Goal: Check status: Verify the current state of an ongoing process or item

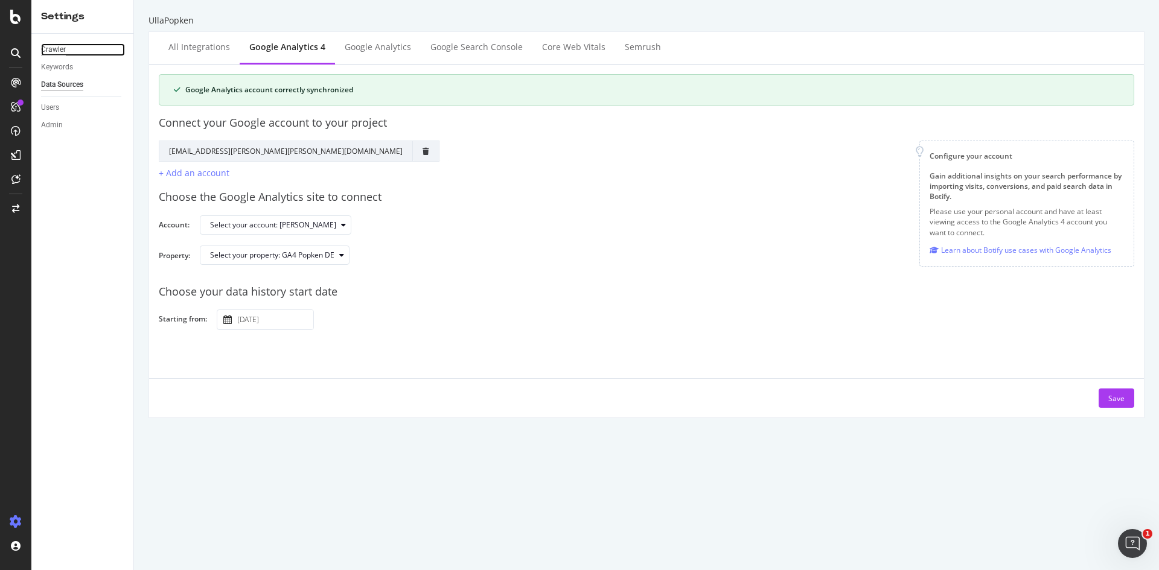
click at [63, 50] on div "Crawler" at bounding box center [53, 49] width 25 height 13
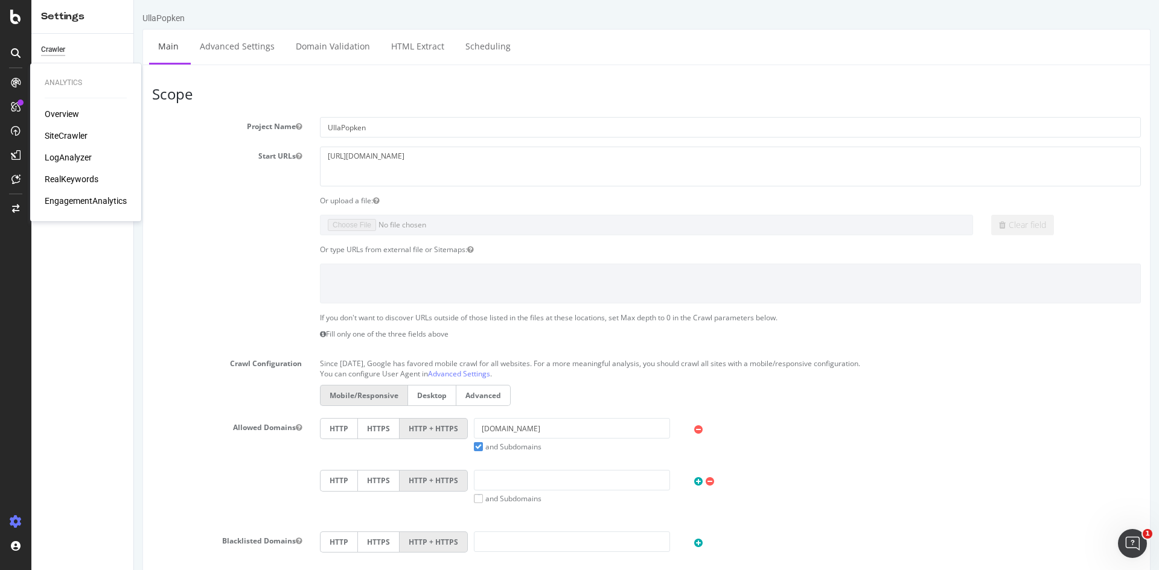
click at [79, 112] on div "Overview" at bounding box center [86, 114] width 82 height 12
click at [60, 116] on div "Overview" at bounding box center [62, 114] width 34 height 12
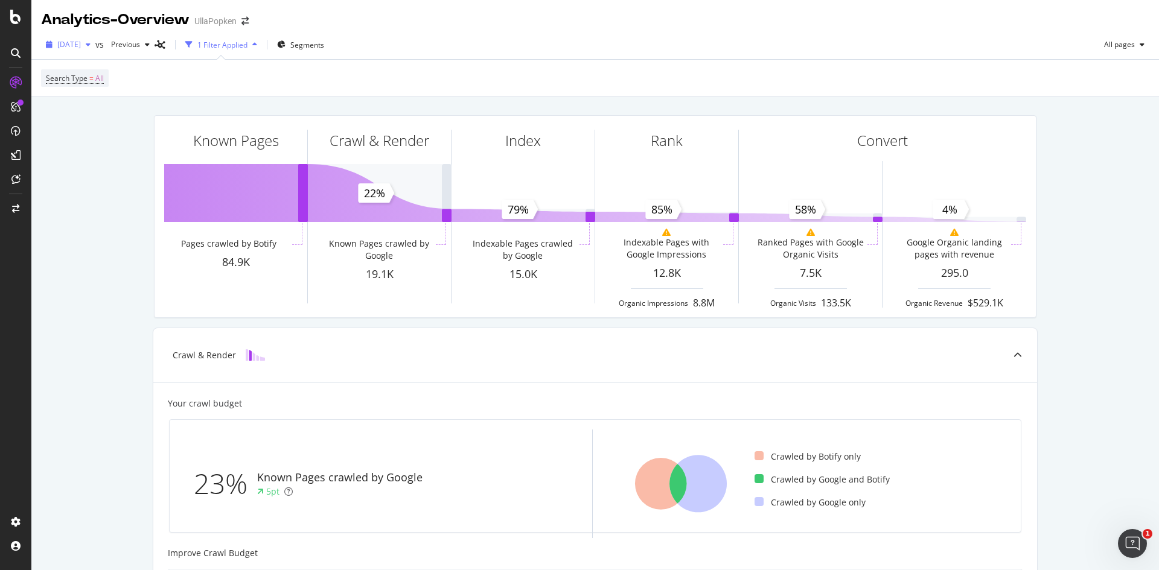
click at [91, 44] on icon "button" at bounding box center [88, 44] width 5 height 7
click at [93, 109] on div "[DATE]" at bounding box center [90, 110] width 63 height 11
click at [95, 45] on div "button" at bounding box center [88, 44] width 14 height 7
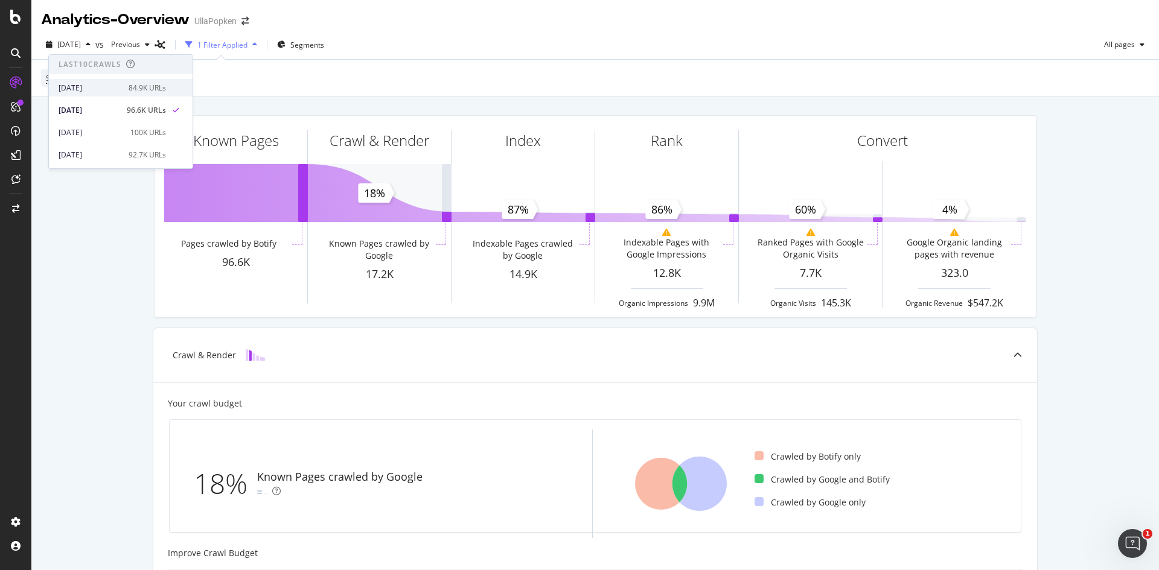
click at [130, 83] on div "84.9K URLs" at bounding box center [147, 88] width 37 height 11
